Goal: Book appointment/travel/reservation

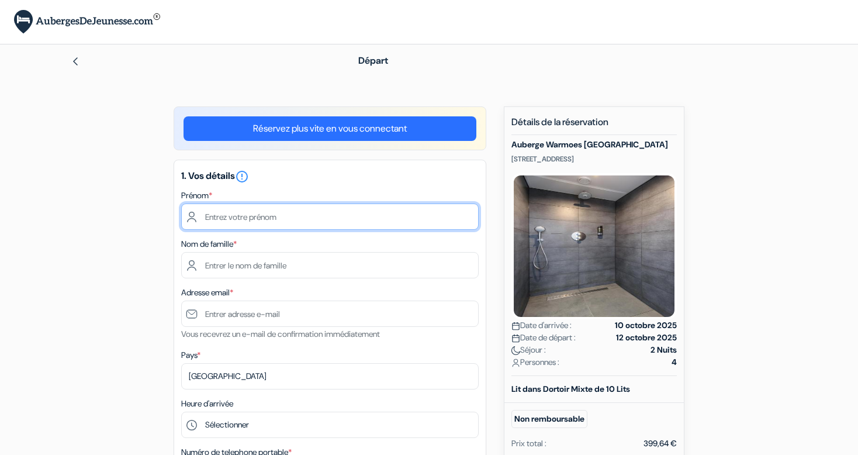
click at [345, 223] on input "text" at bounding box center [329, 216] width 297 height 26
type input "[PERSON_NAME]"
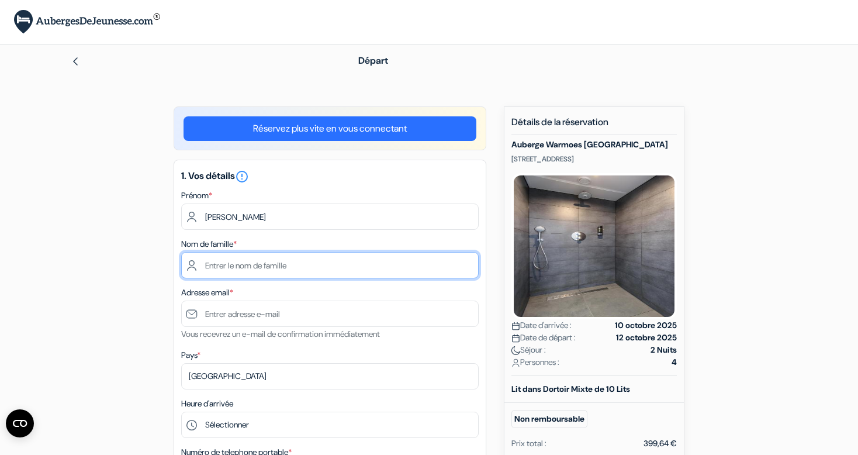
click at [263, 271] on input "text" at bounding box center [329, 265] width 297 height 26
type input "Poilbout"
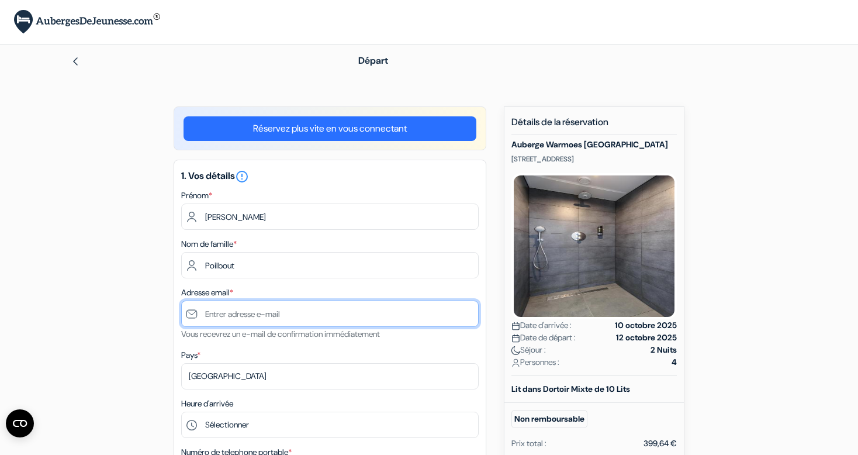
click at [261, 310] on input "text" at bounding box center [329, 313] width 297 height 26
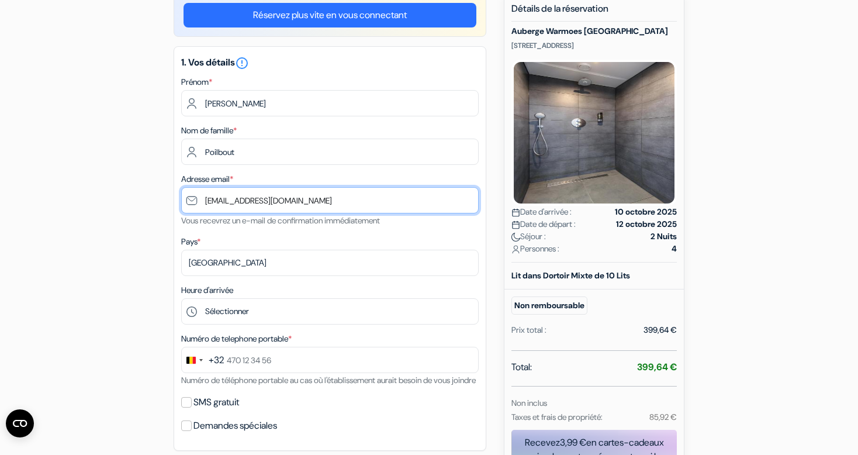
scroll to position [114, 0]
type input "[EMAIL_ADDRESS][DOMAIN_NAME]"
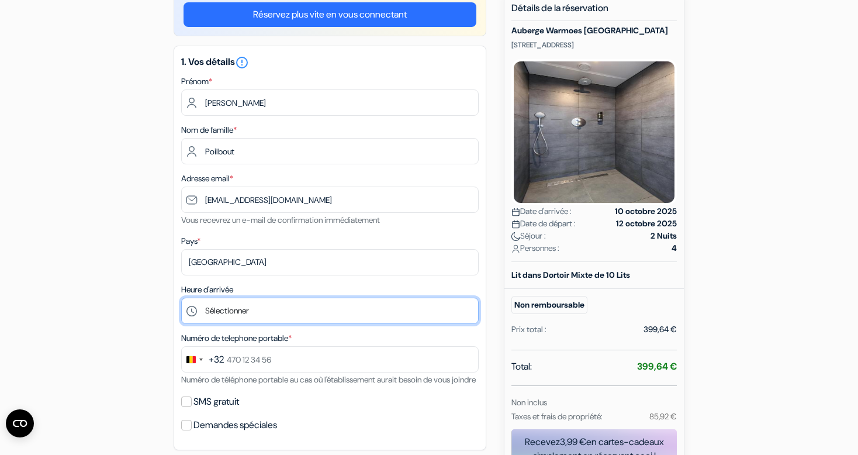
click at [266, 307] on select "Sélectionner 14:00 15:00 16:00 17:00 18:00 19:00 20:00 21:00 22:00 23:00 0:00" at bounding box center [329, 310] width 297 height 26
click at [181, 298] on select "Sélectionner 14:00 15:00 16:00 17:00 18:00 19:00 20:00 21:00 22:00 23:00 0:00" at bounding box center [329, 310] width 297 height 26
click at [270, 303] on select "Sélectionner 14:00 15:00 16:00 17:00 18:00 19:00 20:00 21:00 22:00 23:00 0:00" at bounding box center [329, 310] width 297 height 26
select select "20"
click at [181, 298] on select "Sélectionner 14:00 15:00 16:00 17:00 18:00 19:00 20:00 21:00 22:00 23:00 0:00" at bounding box center [329, 310] width 297 height 26
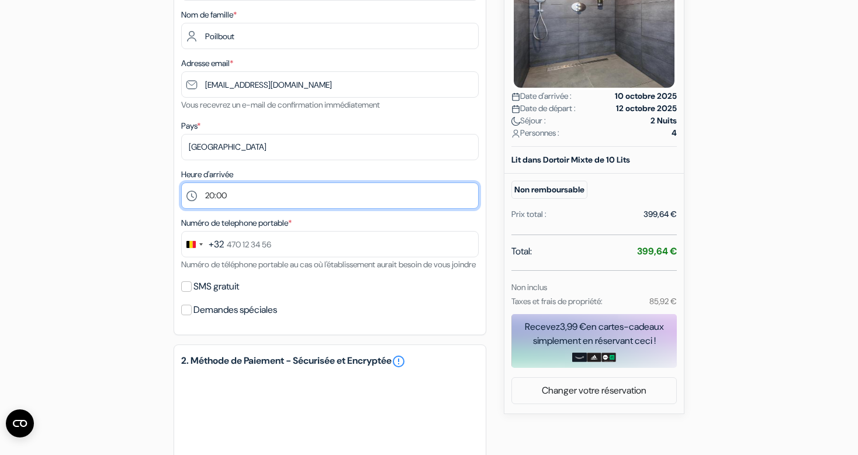
scroll to position [229, 0]
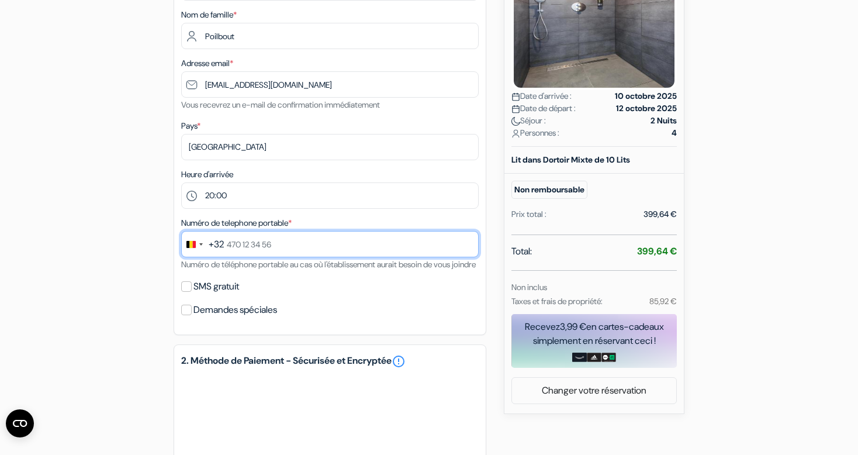
click at [308, 235] on input "text" at bounding box center [329, 244] width 297 height 26
type input "472 40 39 34"
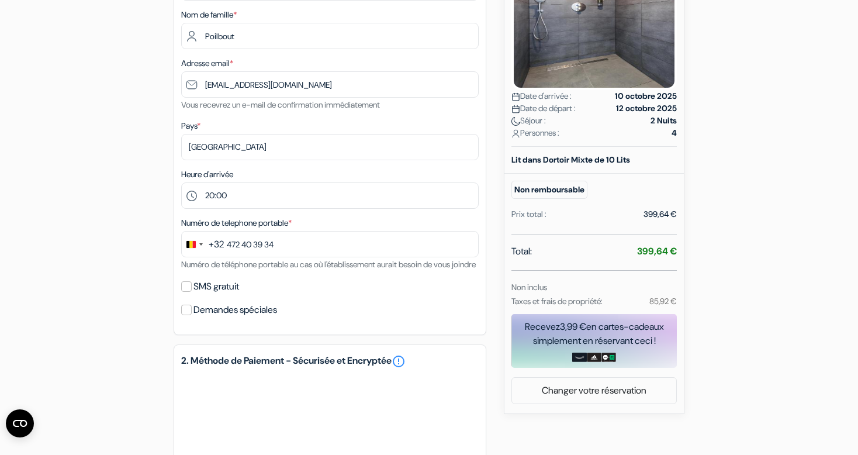
click at [344, 289] on div "1. Vos détails error_outline Prénom * Paco Nom de famille * [PERSON_NAME] Adres…" at bounding box center [330, 132] width 313 height 404
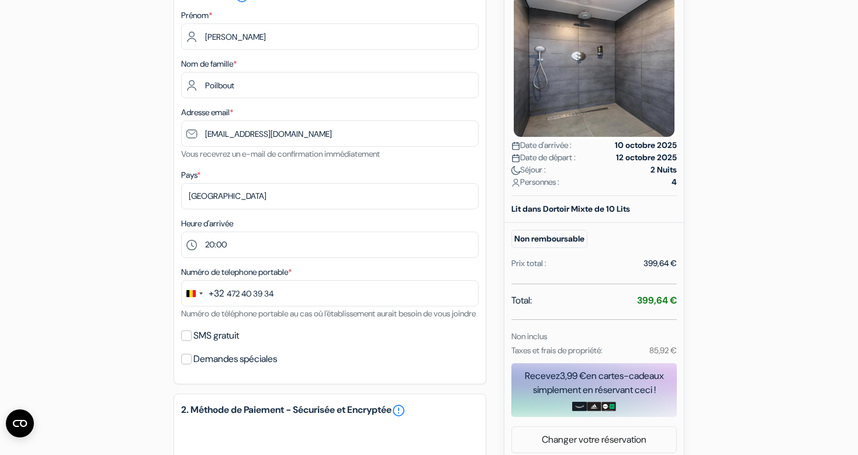
scroll to position [180, 0]
click at [570, 347] on small "Taxes et frais de propriété:" at bounding box center [556, 350] width 91 height 11
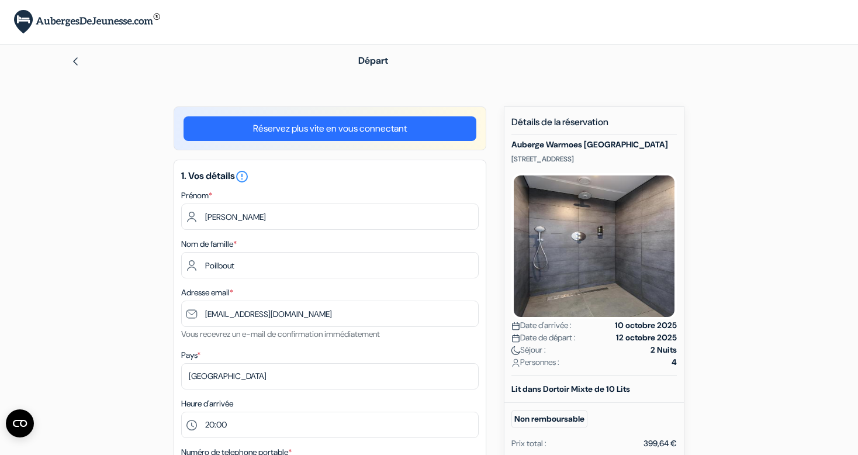
scroll to position [0, 0]
click at [590, 146] on h5 "Auberge Warmoes [GEOGRAPHIC_DATA]" at bounding box center [593, 145] width 165 height 10
click at [563, 150] on div "Auberge Warmoes Amsterdam [STREET_ADDRESS] Date d'arrivée : [DATE] Date de dépa…" at bounding box center [593, 258] width 165 height 236
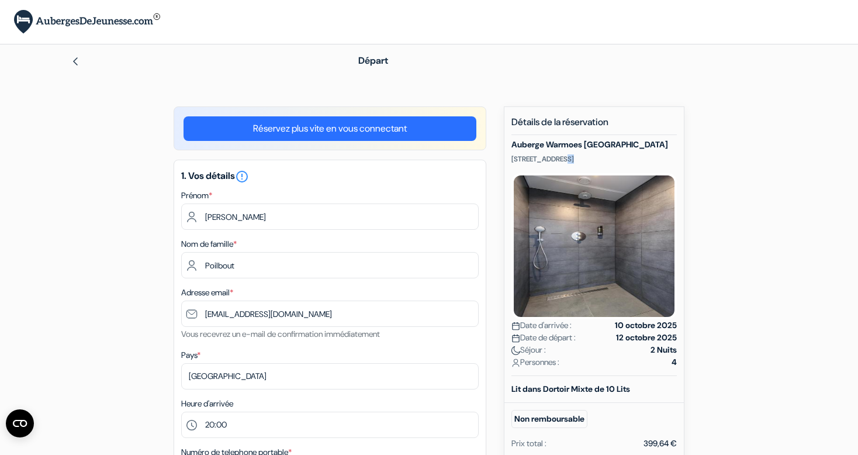
click at [563, 150] on div "Auberge Warmoes Amsterdam [STREET_ADDRESS] Date d'arrivée : [DATE] Date de dépa…" at bounding box center [593, 258] width 165 height 236
click at [665, 143] on h5 "Auberge Warmoes [GEOGRAPHIC_DATA]" at bounding box center [593, 145] width 165 height 10
click at [606, 142] on h5 "Auberge Warmoes [GEOGRAPHIC_DATA]" at bounding box center [593, 145] width 165 height 10
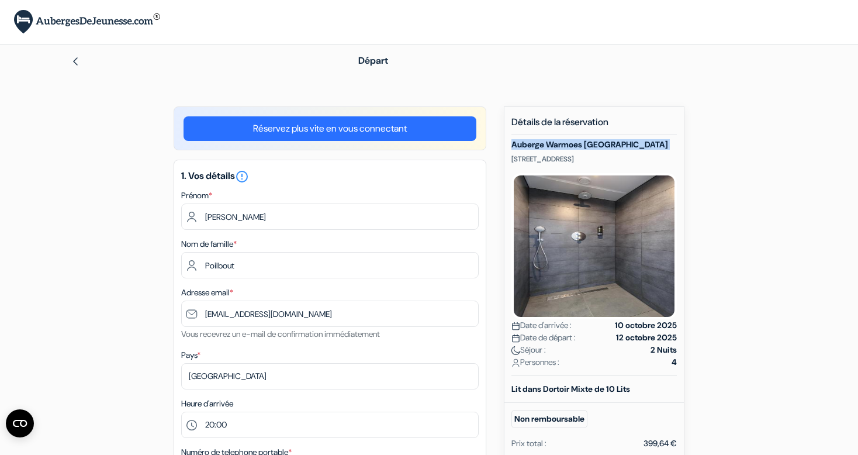
copy div "Auberge Warmoes [GEOGRAPHIC_DATA]"
